Goal: Find specific page/section: Find specific page/section

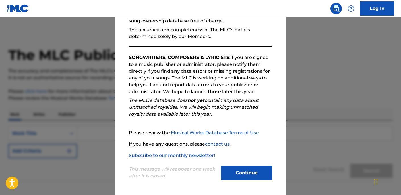
click at [261, 176] on button "Continue" at bounding box center [246, 173] width 51 height 14
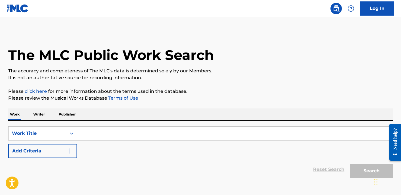
click at [131, 138] on input "Search Form" at bounding box center [234, 134] width 315 height 14
paste input "mistletoe and wine"
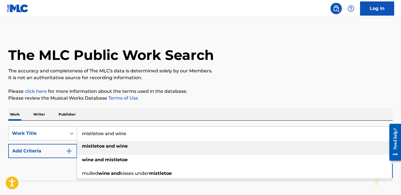
type input "mistletoe and wine"
click at [92, 145] on strong "mistletoe" at bounding box center [93, 146] width 23 height 5
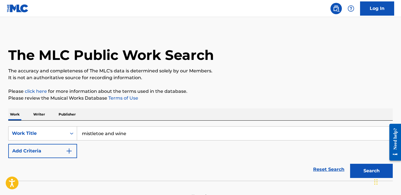
click at [350, 164] on button "Search" at bounding box center [371, 171] width 43 height 14
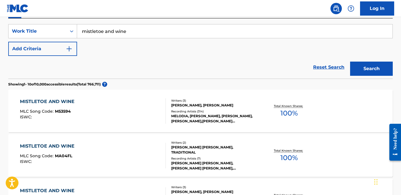
scroll to position [107, 0]
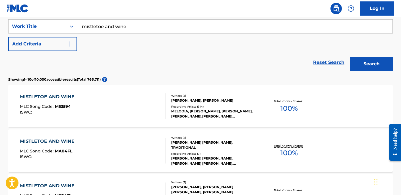
click at [119, 100] on div "MISTLETOE AND WINE MLC Song Code : M53594 ISWC :" at bounding box center [93, 107] width 146 height 26
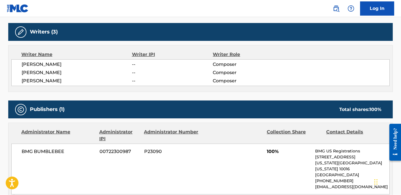
scroll to position [130, 0]
